Goal: Navigation & Orientation: Find specific page/section

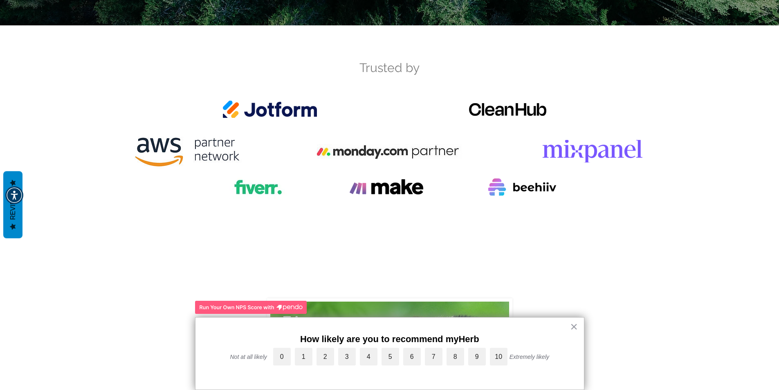
scroll to position [3068, 0]
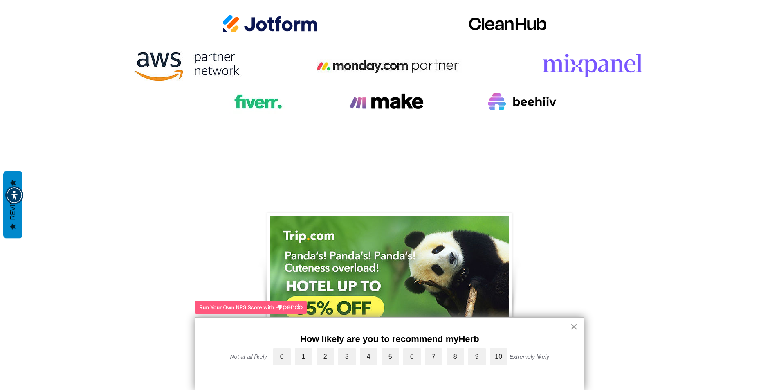
click at [576, 325] on button "×" at bounding box center [574, 326] width 8 height 13
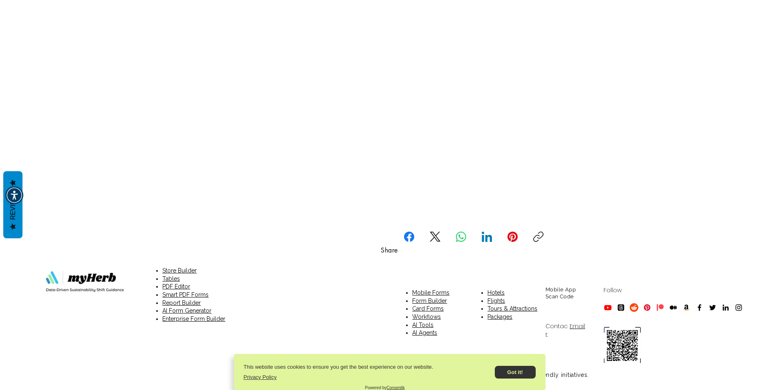
scroll to position [6149, 0]
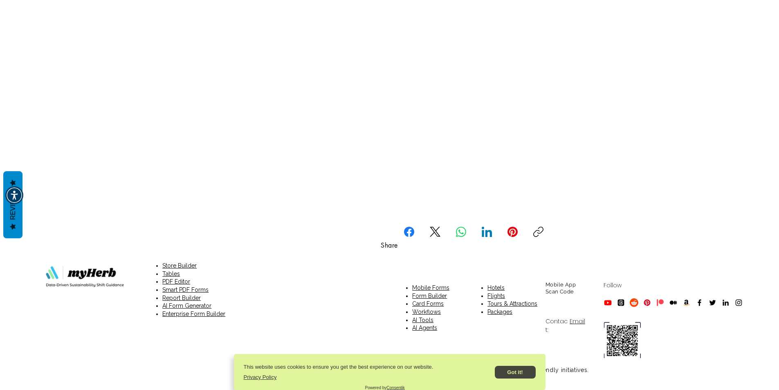
click at [512, 367] on button "Got it!" at bounding box center [515, 372] width 41 height 13
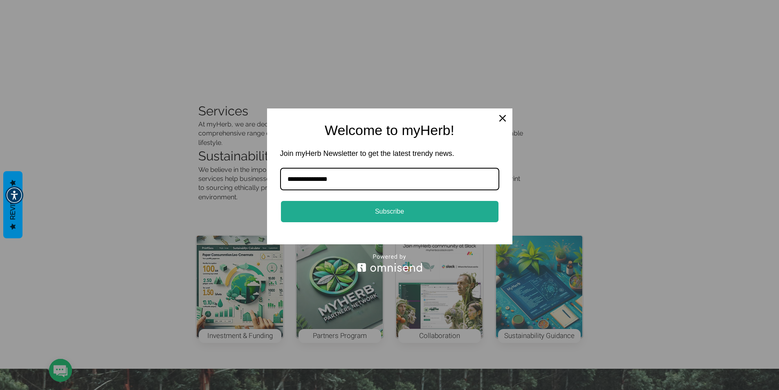
scroll to position [4554, 0]
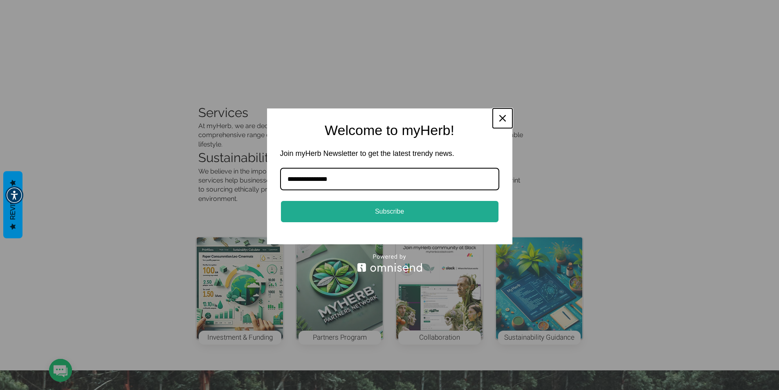
click at [503, 114] on div "Close" at bounding box center [502, 118] width 13 height 13
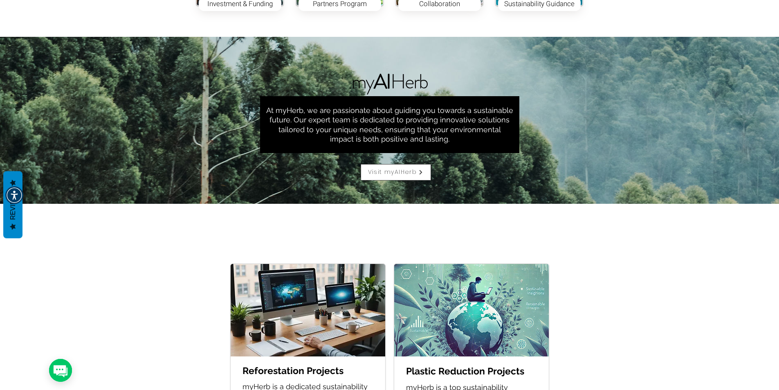
scroll to position [4867, 0]
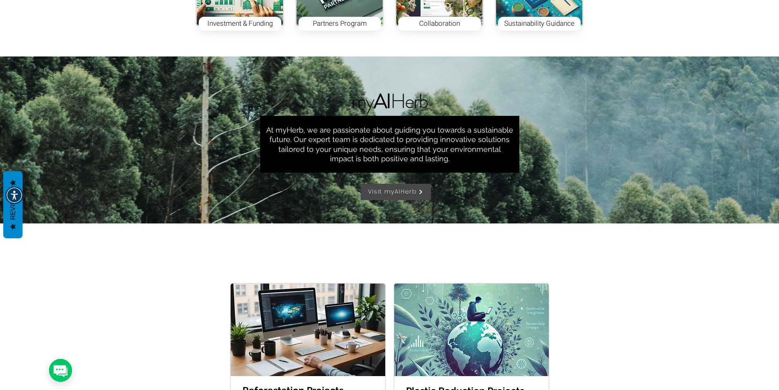
click at [415, 191] on span "Visit myAIHerb" at bounding box center [392, 191] width 49 height 9
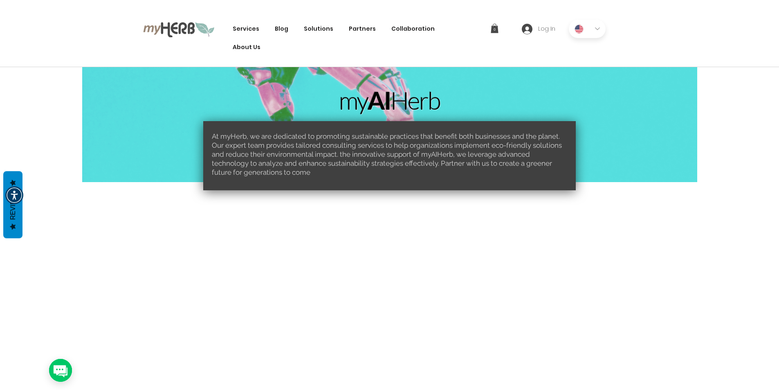
click at [181, 31] on img at bounding box center [179, 29] width 72 height 16
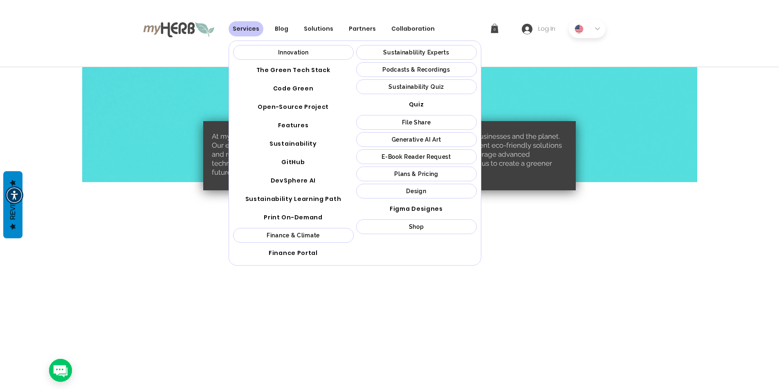
click at [248, 34] on link "Services" at bounding box center [246, 28] width 35 height 15
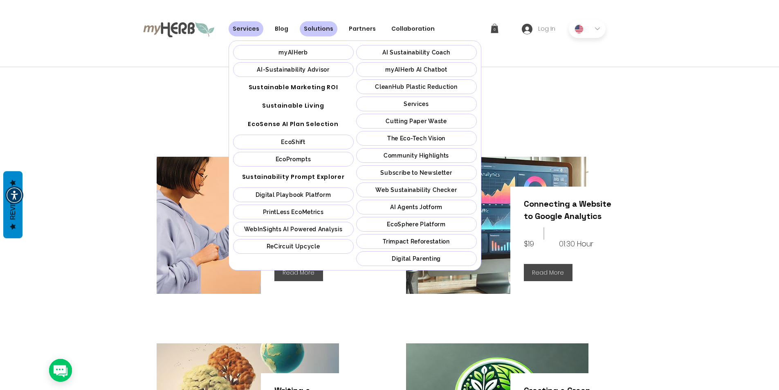
click at [310, 137] on link "EcoShift" at bounding box center [293, 142] width 121 height 15
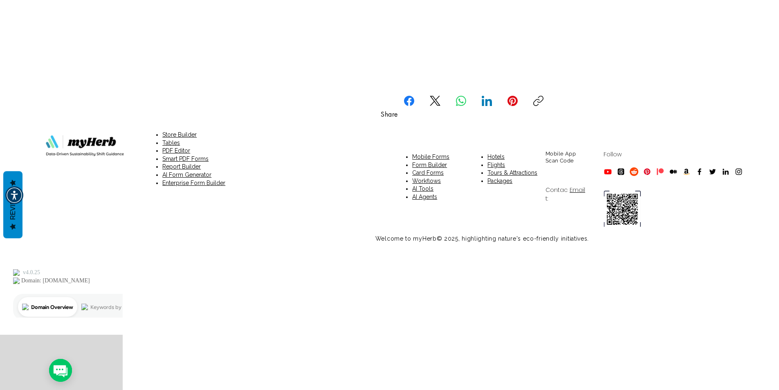
scroll to position [736, 0]
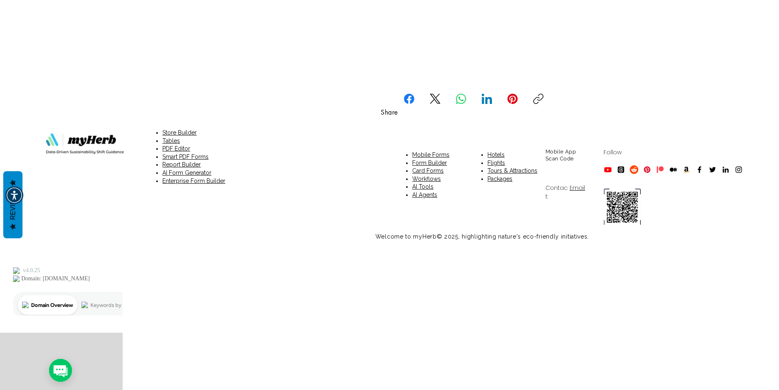
click at [510, 172] on link "Tours & Attractions" at bounding box center [513, 170] width 50 height 7
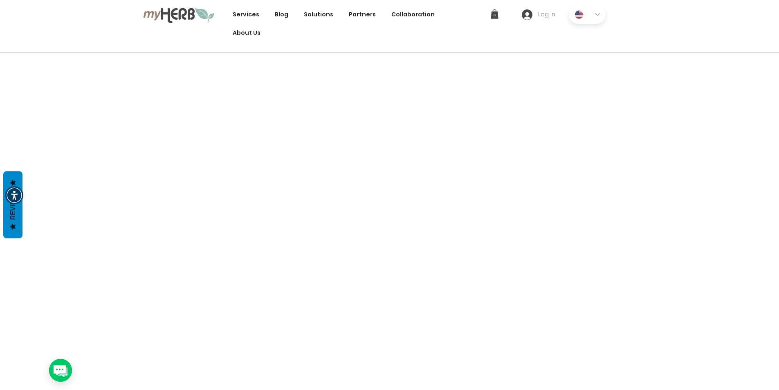
scroll to position [0, 0]
